Goal: Task Accomplishment & Management: Manage account settings

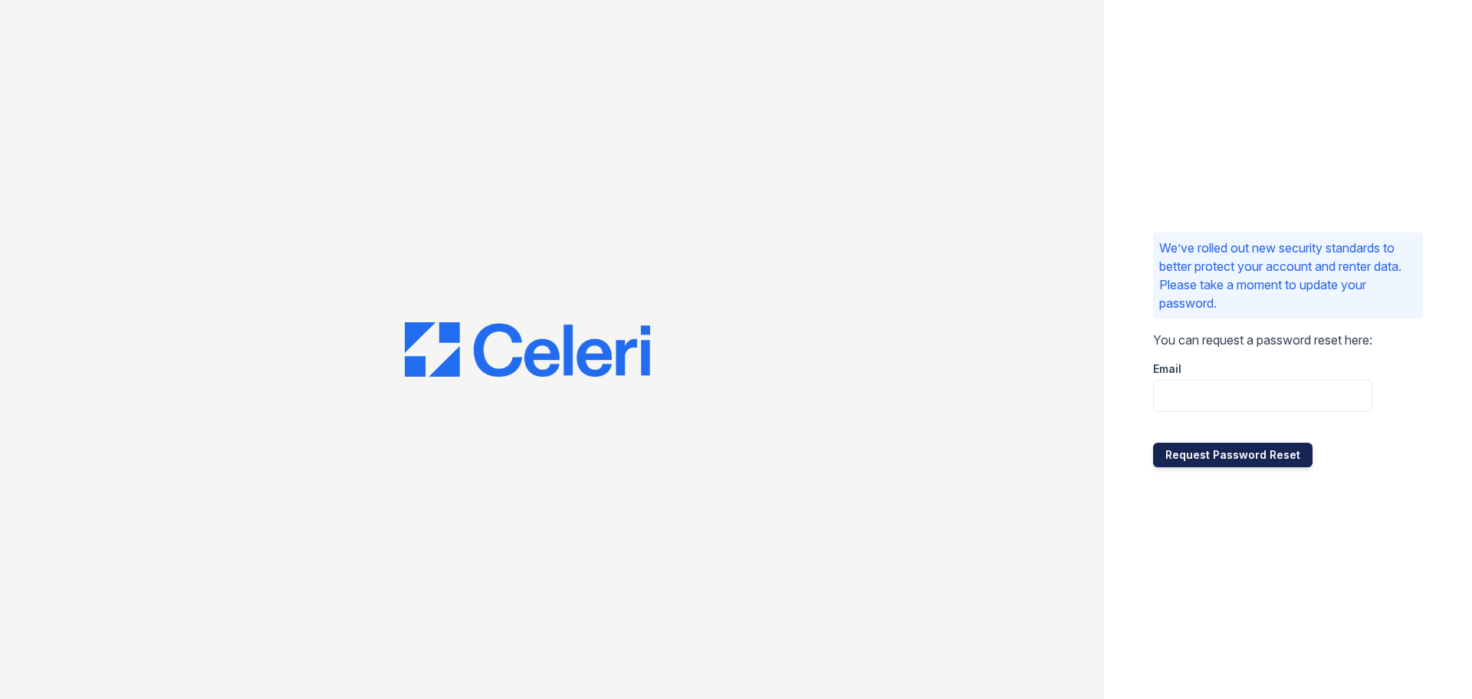
click at [1190, 457] on button "Request Password Reset" at bounding box center [1233, 454] width 160 height 25
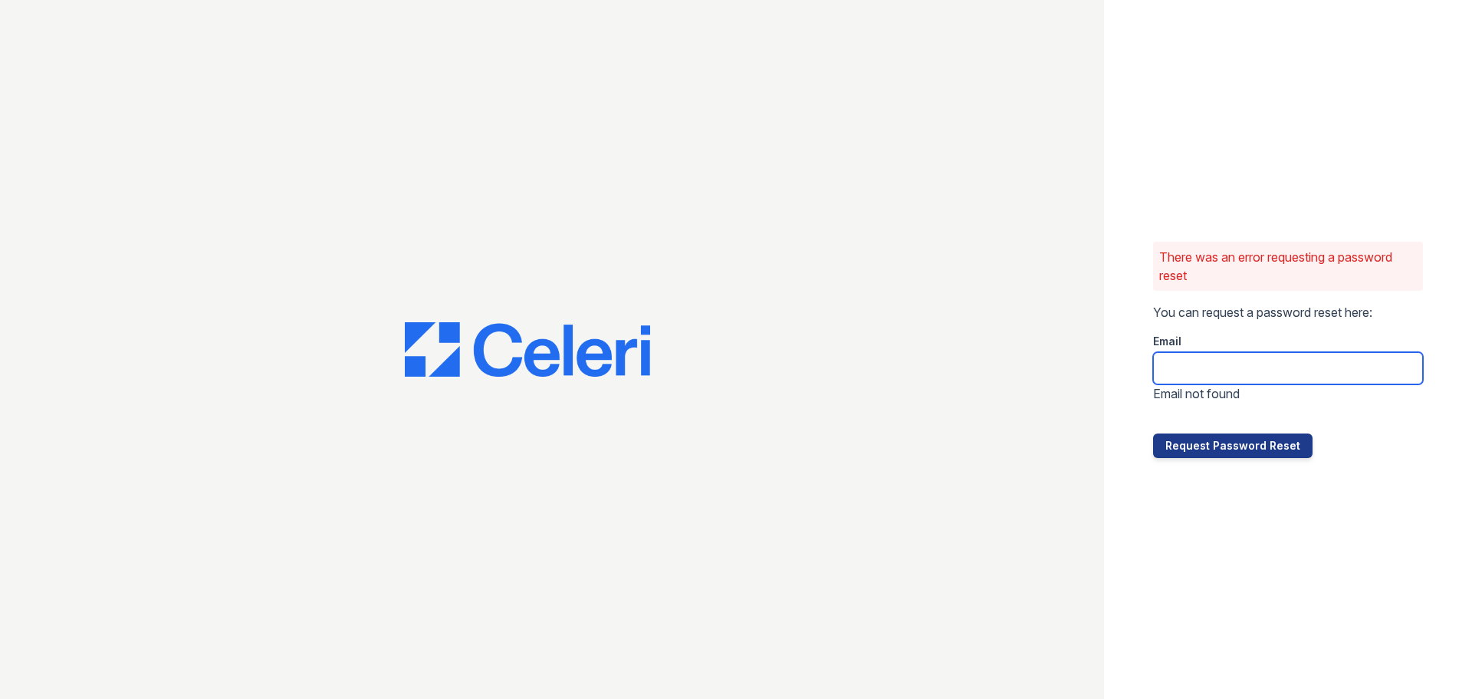
drag, startPoint x: 1204, startPoint y: 369, endPoint x: 1232, endPoint y: 383, distance: 31.9
click at [1204, 369] on input "email" at bounding box center [1288, 368] width 270 height 32
type input "[DOMAIN_NAME][EMAIL_ADDRESS][DOMAIN_NAME]"
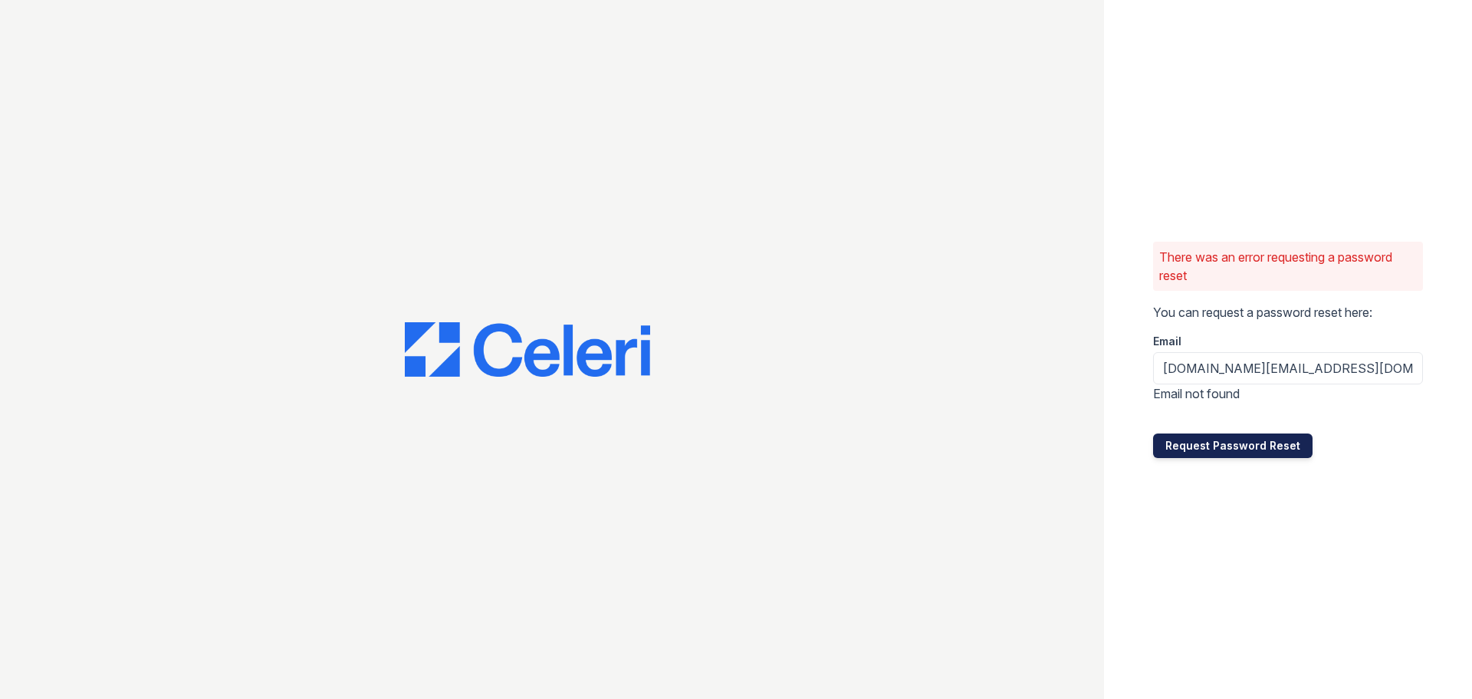
click at [1206, 442] on button "Request Password Reset" at bounding box center [1233, 445] width 160 height 25
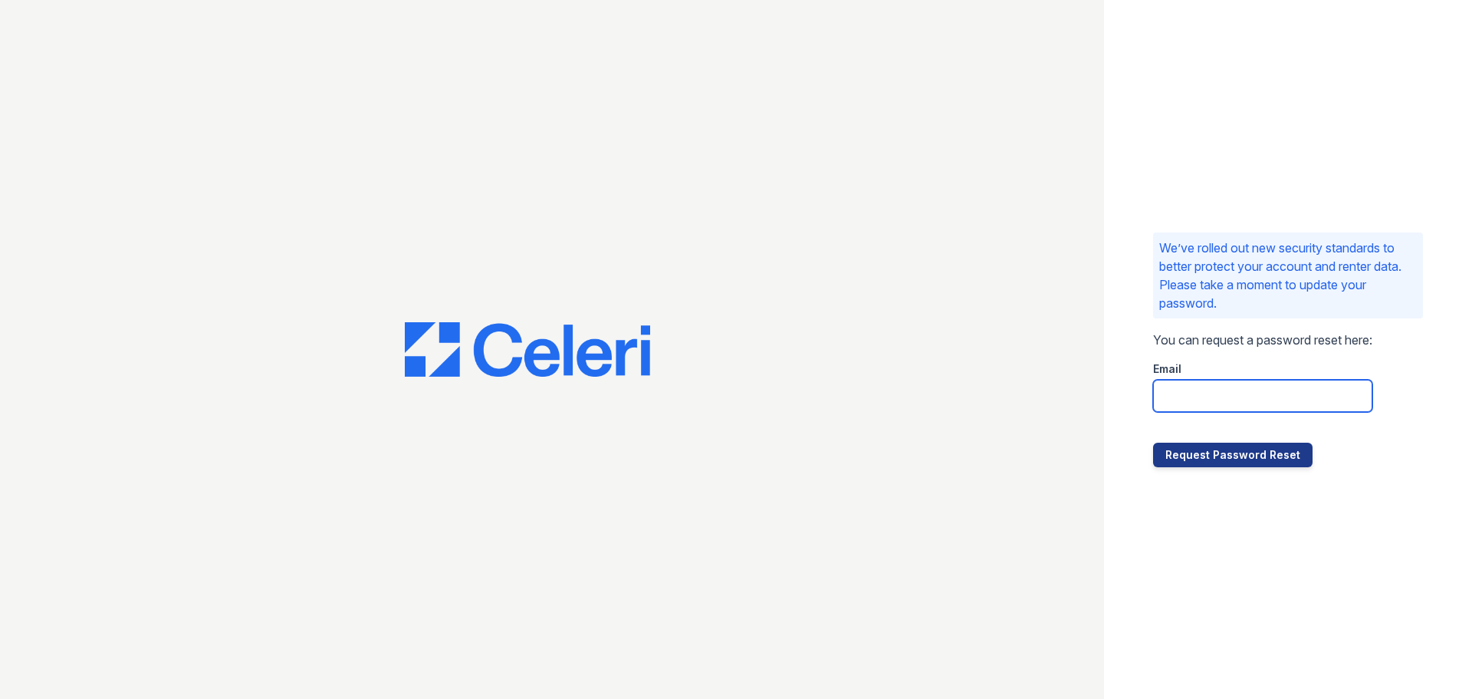
click at [1206, 393] on input "email" at bounding box center [1262, 396] width 219 height 32
